Goal: Task Accomplishment & Management: Manage account settings

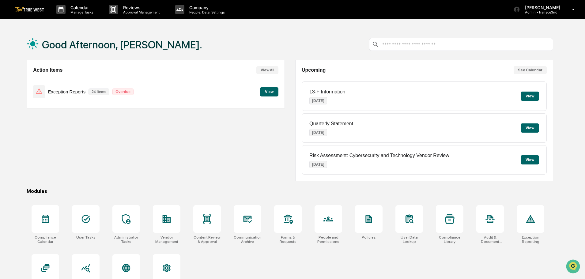
click at [267, 92] on button "View" at bounding box center [269, 91] width 18 height 9
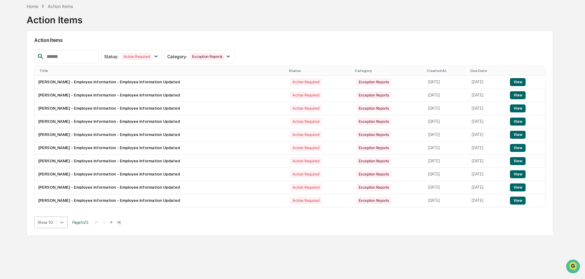
scroll to position [32, 0]
click at [61, 223] on div at bounding box center [61, 222] width 11 height 11
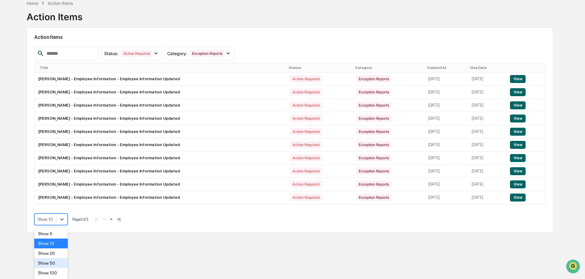
click at [47, 264] on div "Show 50" at bounding box center [50, 263] width 33 height 10
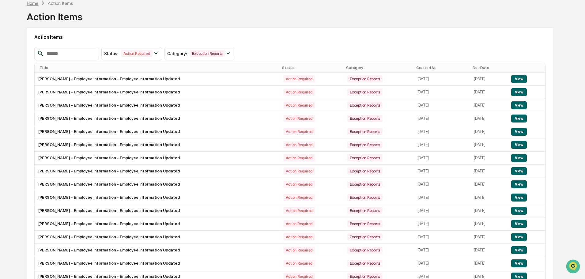
click at [33, 4] on div "Home" at bounding box center [33, 3] width 12 height 5
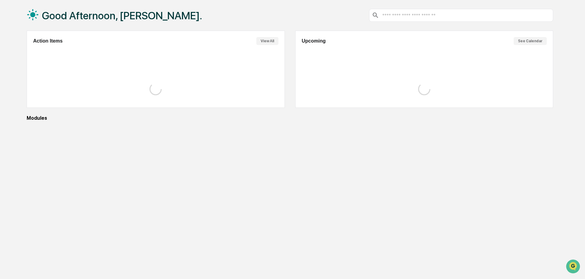
scroll to position [29, 0]
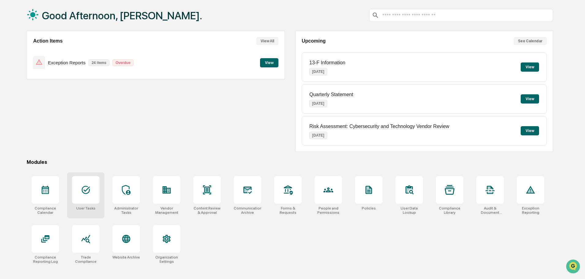
click at [87, 188] on icon at bounding box center [86, 190] width 10 height 10
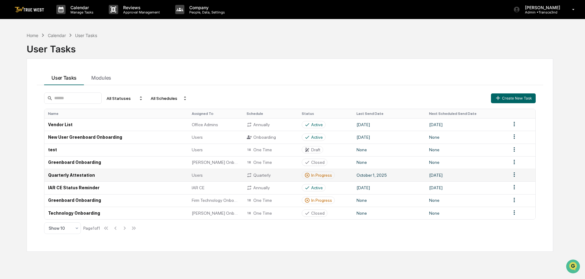
click at [86, 175] on td "Quarterly Attestation" at bounding box center [116, 175] width 144 height 13
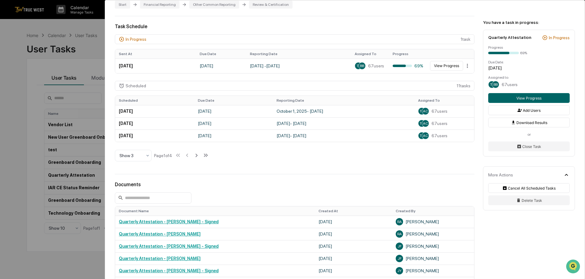
scroll to position [85, 0]
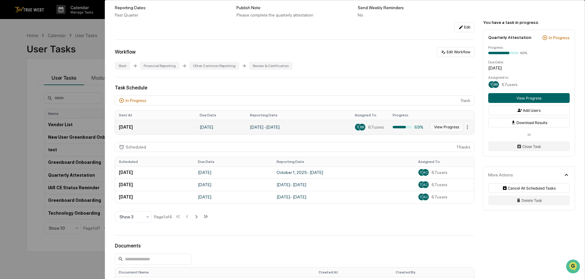
click at [438, 127] on button "View Progress" at bounding box center [446, 127] width 33 height 10
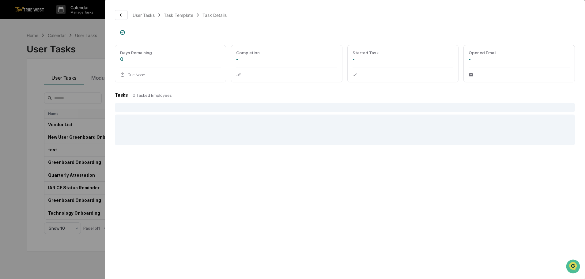
click at [95, 28] on div "User Tasks Task Template Task Details Days Remaining 0 Due None Completion - - …" at bounding box center [292, 139] width 585 height 279
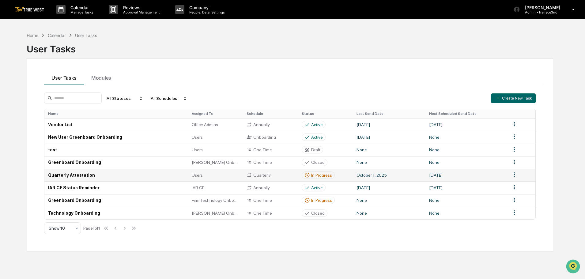
click at [371, 173] on td "October 1, 2025" at bounding box center [389, 175] width 73 height 13
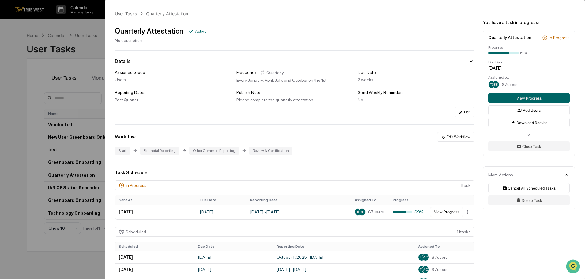
scroll to position [31, 0]
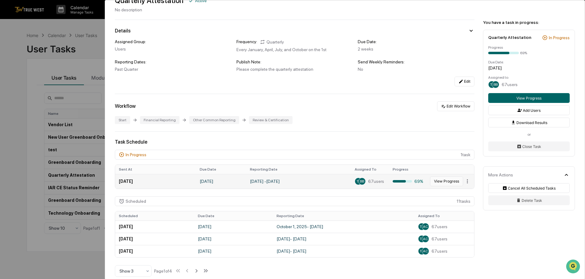
click at [436, 181] on button "View Progress" at bounding box center [446, 182] width 33 height 10
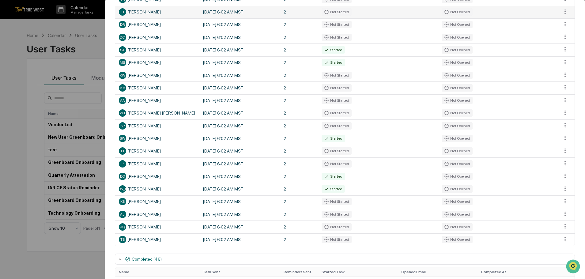
scroll to position [153, 0]
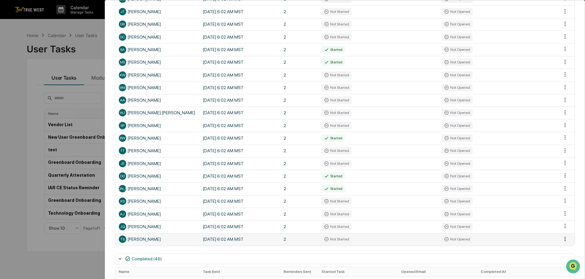
click at [560, 239] on html "Calendar Manage Tasks Reviews Approval Management Company People, Data, Setting…" at bounding box center [292, 139] width 585 height 279
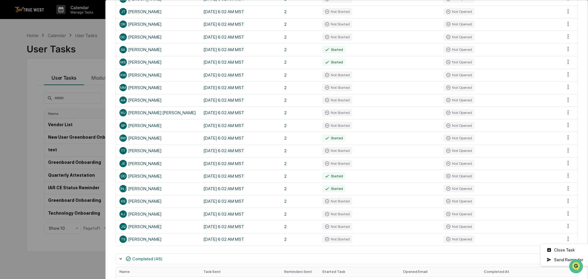
click at [98, 23] on html "Calendar Manage Tasks Reviews Approval Management Company People, Data, Setting…" at bounding box center [294, 139] width 588 height 279
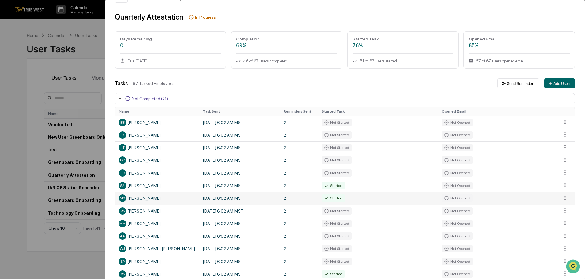
scroll to position [0, 0]
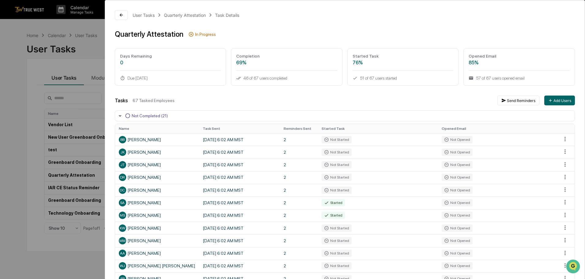
click at [100, 27] on div "User Tasks Quarterly Attestation Task Details Quarterly Attestation In Progress…" at bounding box center [292, 139] width 585 height 279
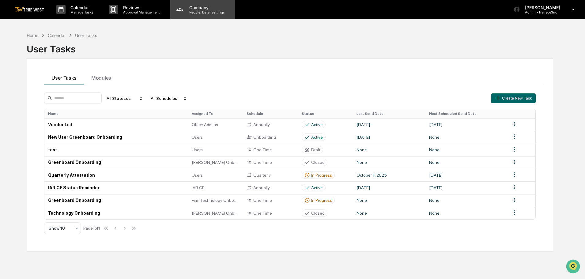
click at [197, 12] on p "People, Data, Settings" at bounding box center [206, 12] width 44 height 4
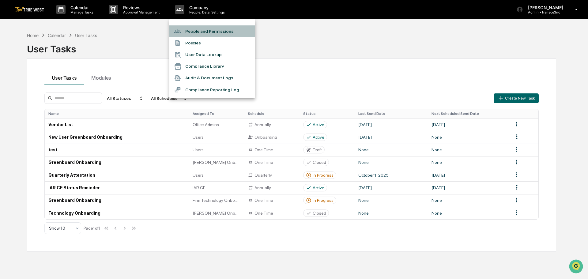
click at [197, 32] on li "People and Permissions" at bounding box center [212, 31] width 86 height 12
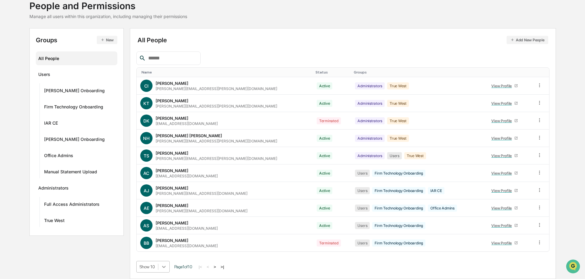
scroll to position [88, 0]
click at [165, 267] on body "Calendar Manage Tasks Reviews Approval Management Company People, Data, Setting…" at bounding box center [292, 119] width 585 height 320
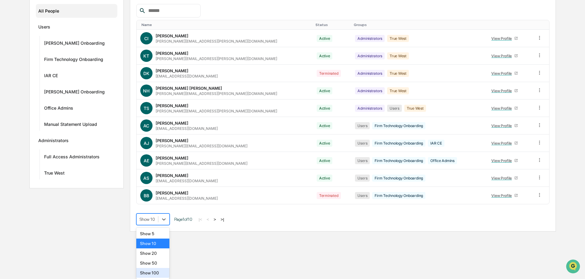
click at [154, 271] on div "Show 100" at bounding box center [152, 273] width 33 height 10
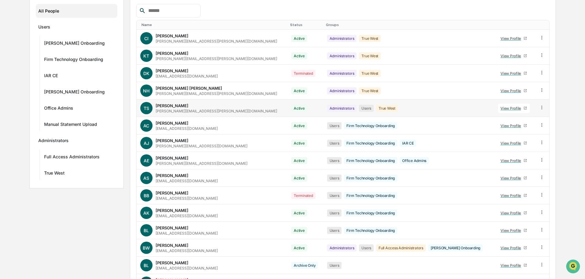
click at [514, 109] on div "View Profile" at bounding box center [512, 108] width 23 height 5
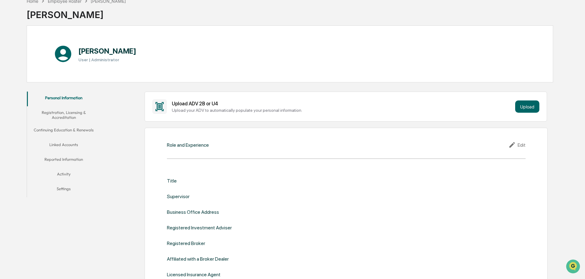
scroll to position [4, 0]
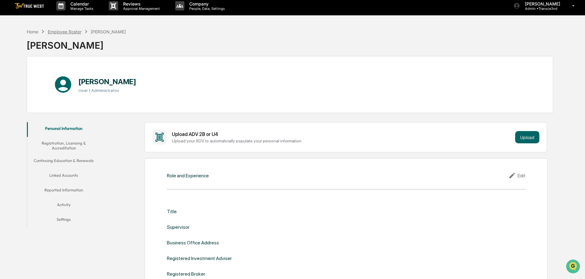
click at [68, 34] on div "Employee Roster" at bounding box center [65, 31] width 34 height 5
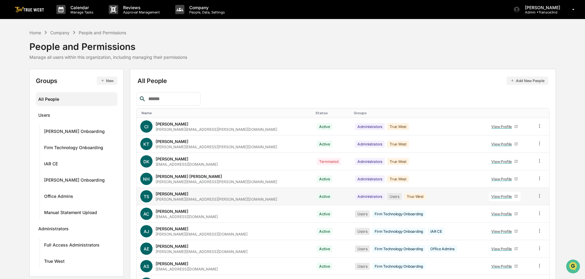
click at [537, 195] on icon at bounding box center [540, 196] width 6 height 6
click at [532, 205] on div "Groups & Permissions" at bounding box center [511, 205] width 53 height 7
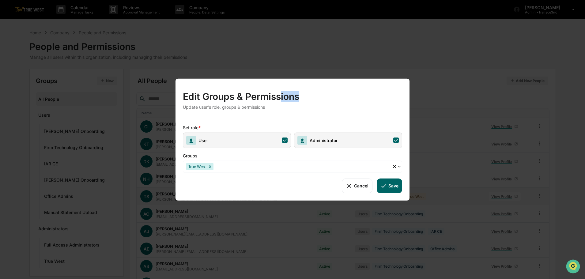
drag, startPoint x: 299, startPoint y: 85, endPoint x: 396, endPoint y: 62, distance: 99.7
click at [396, 62] on div "Edit Groups & Permissions Update user's role, groups & permissions Set role * U…" at bounding box center [292, 139] width 585 height 279
click at [351, 184] on icon at bounding box center [349, 185] width 7 height 7
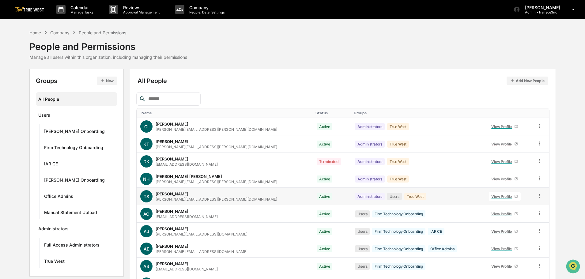
click at [537, 196] on icon at bounding box center [540, 196] width 6 height 6
click at [522, 205] on div "Groups & Permissions" at bounding box center [511, 205] width 53 height 7
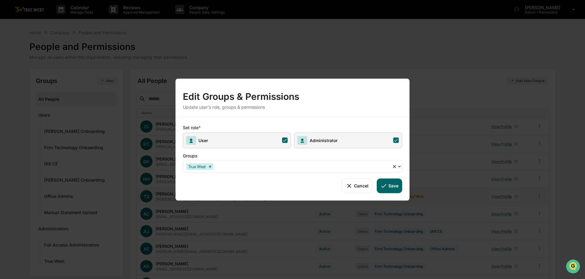
drag, startPoint x: 284, startPoint y: 141, endPoint x: 275, endPoint y: 149, distance: 11.9
click at [283, 142] on icon at bounding box center [285, 141] width 6 height 6
click at [390, 186] on button "Save" at bounding box center [389, 185] width 25 height 15
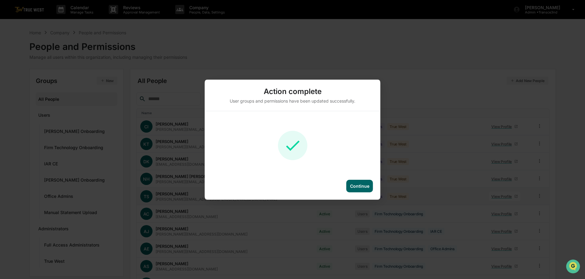
click at [362, 185] on div "Continue" at bounding box center [359, 186] width 19 height 5
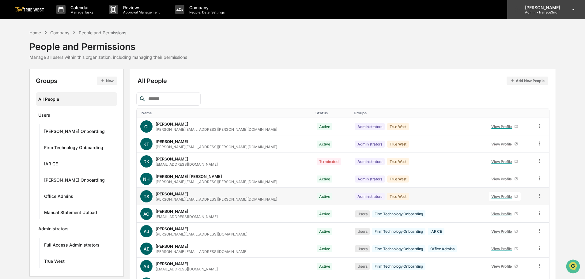
click at [548, 13] on p "Admin • Transce3nd" at bounding box center [541, 12] width 43 height 4
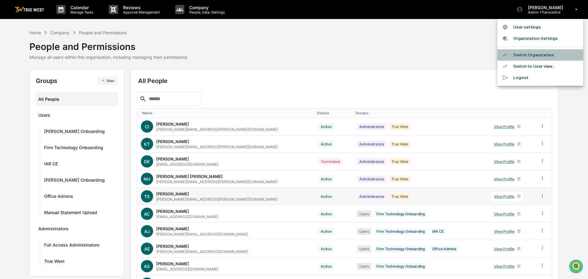
click at [533, 54] on li "Switch Organization" at bounding box center [541, 54] width 86 height 11
